Goal: Task Accomplishment & Management: Manage account settings

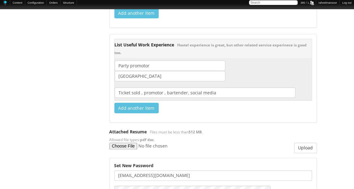
scroll to position [1583, 0]
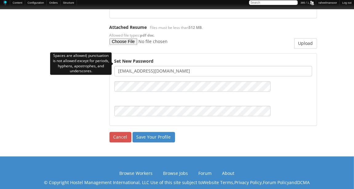
drag, startPoint x: 145, startPoint y: 63, endPoint x: 182, endPoint y: 64, distance: 36.7
click at [182, 66] on input "rubyedwards09@gmail.com" at bounding box center [214, 71] width 198 height 10
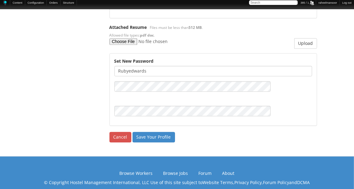
type input "rubyedwards"
click at [159, 132] on input "Save Your Profile" at bounding box center [154, 137] width 43 height 10
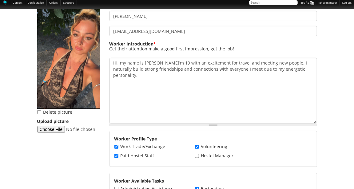
scroll to position [164, 0]
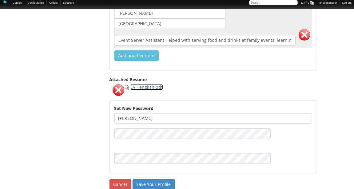
scroll to position [1067, 0]
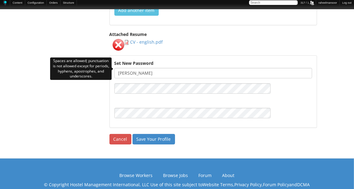
click at [131, 70] on input "Emilie Aalsgaard" at bounding box center [214, 73] width 198 height 10
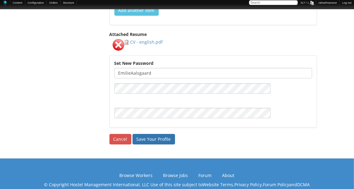
type input "EmilieAalsgaard"
click at [157, 138] on input "Save Your Profile" at bounding box center [154, 139] width 43 height 10
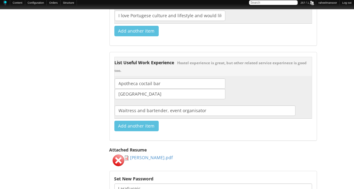
scroll to position [986, 0]
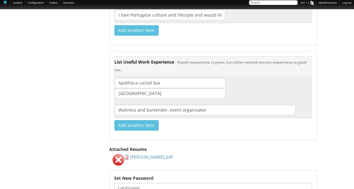
drag, startPoint x: 83, startPoint y: 52, endPoint x: 82, endPoint y: 44, distance: 8.7
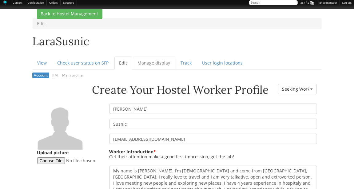
scroll to position [0, 0]
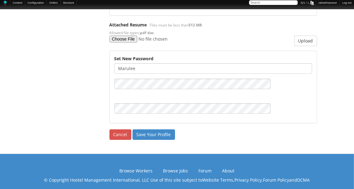
scroll to position [992, 0]
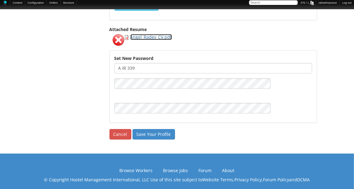
scroll to position [987, 0]
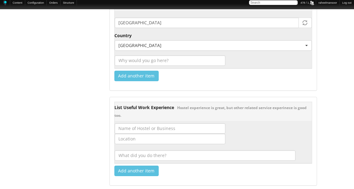
scroll to position [986, 0]
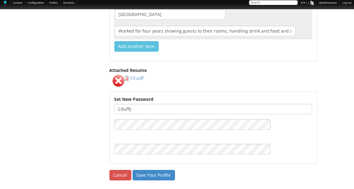
scroll to position [905, 0]
